Goal: Navigation & Orientation: Find specific page/section

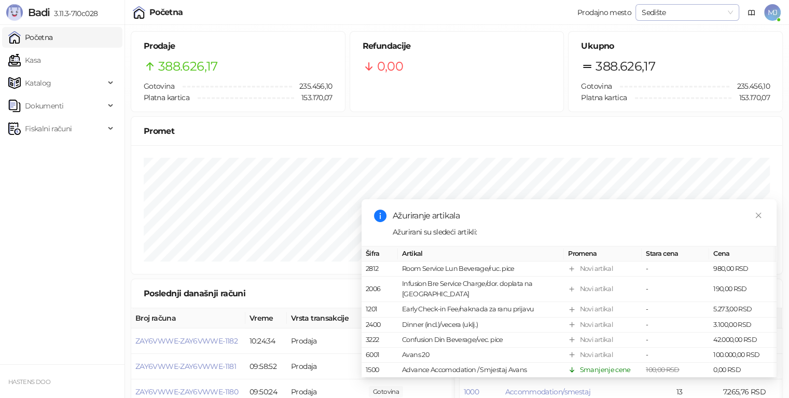
drag, startPoint x: 57, startPoint y: 0, endPoint x: 726, endPoint y: 15, distance: 669.3
click at [726, 15] on span "Sedište" at bounding box center [687, 13] width 91 height 16
click at [726, 16] on span "Sedište" at bounding box center [687, 13] width 91 height 16
click at [774, 18] on span "MJ" at bounding box center [772, 12] width 17 height 17
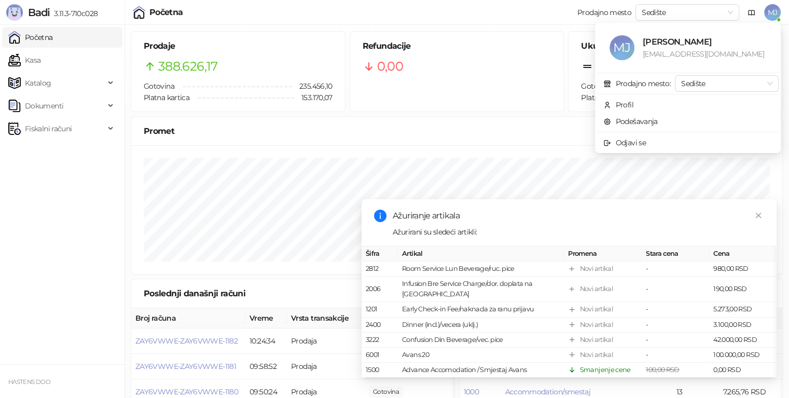
click at [774, 17] on span "MJ" at bounding box center [772, 12] width 17 height 17
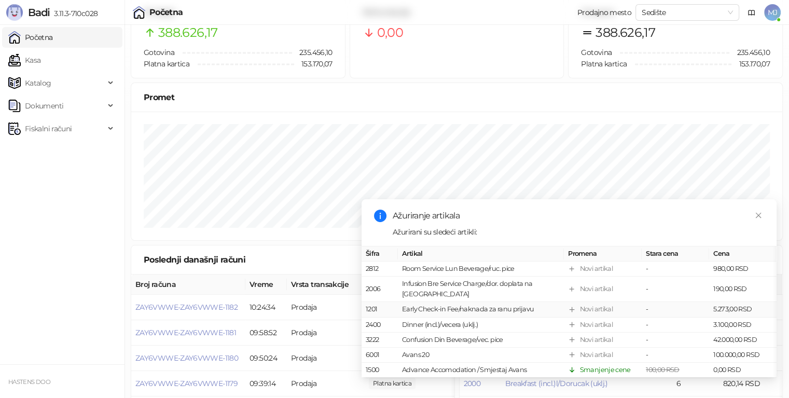
scroll to position [52, 0]
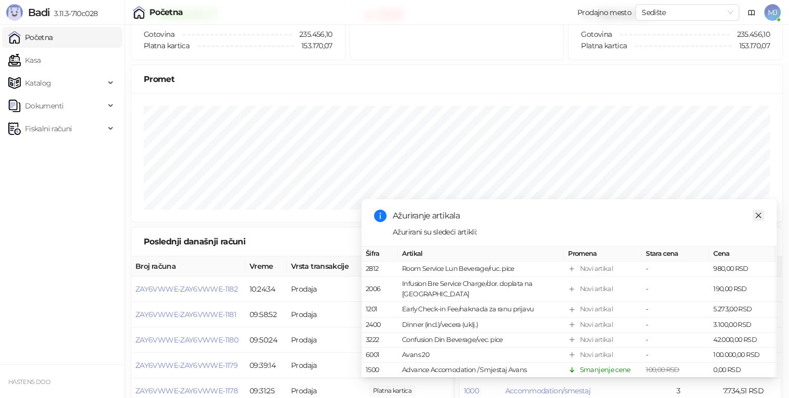
click at [759, 216] on icon "close" at bounding box center [758, 215] width 7 height 7
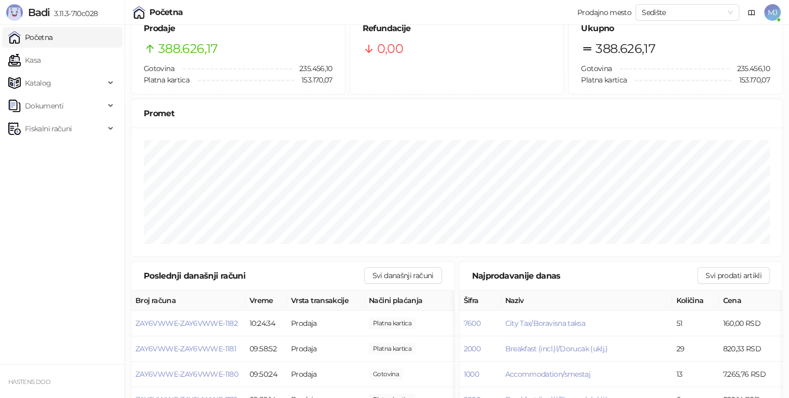
scroll to position [0, 0]
